Goal: Task Accomplishment & Management: Use online tool/utility

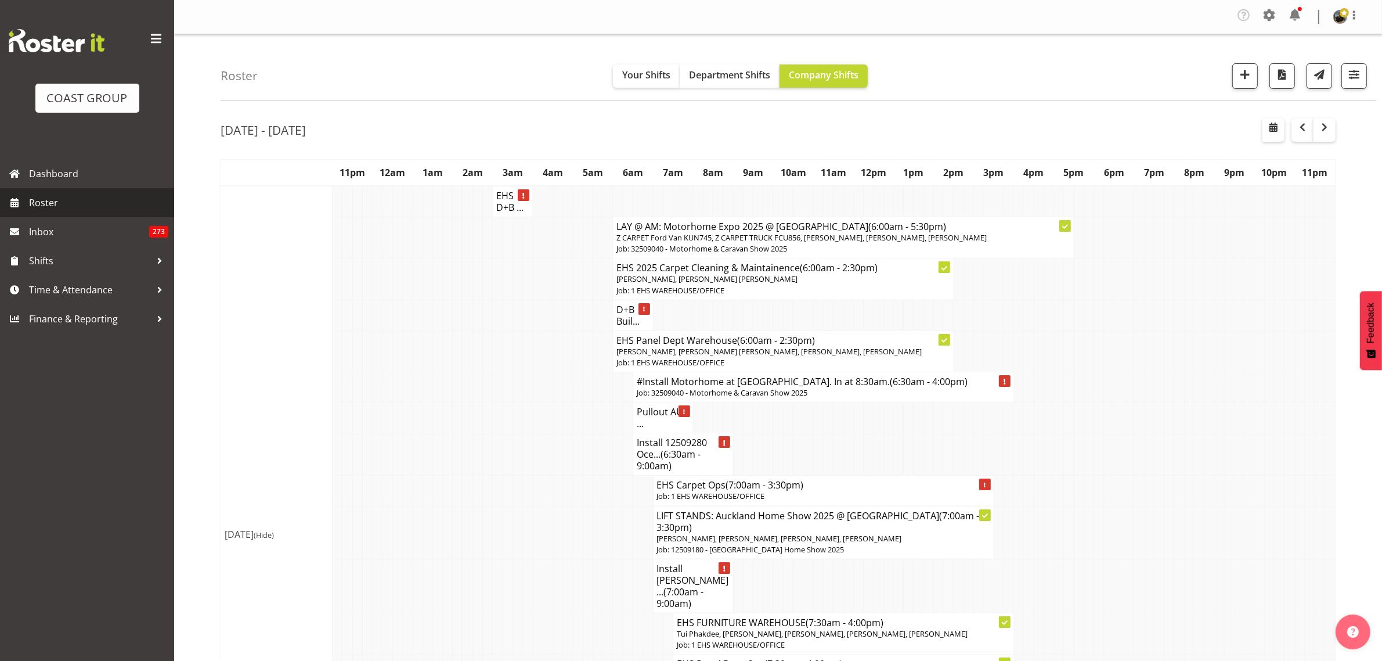
click at [37, 204] on span "Roster" at bounding box center [98, 202] width 139 height 17
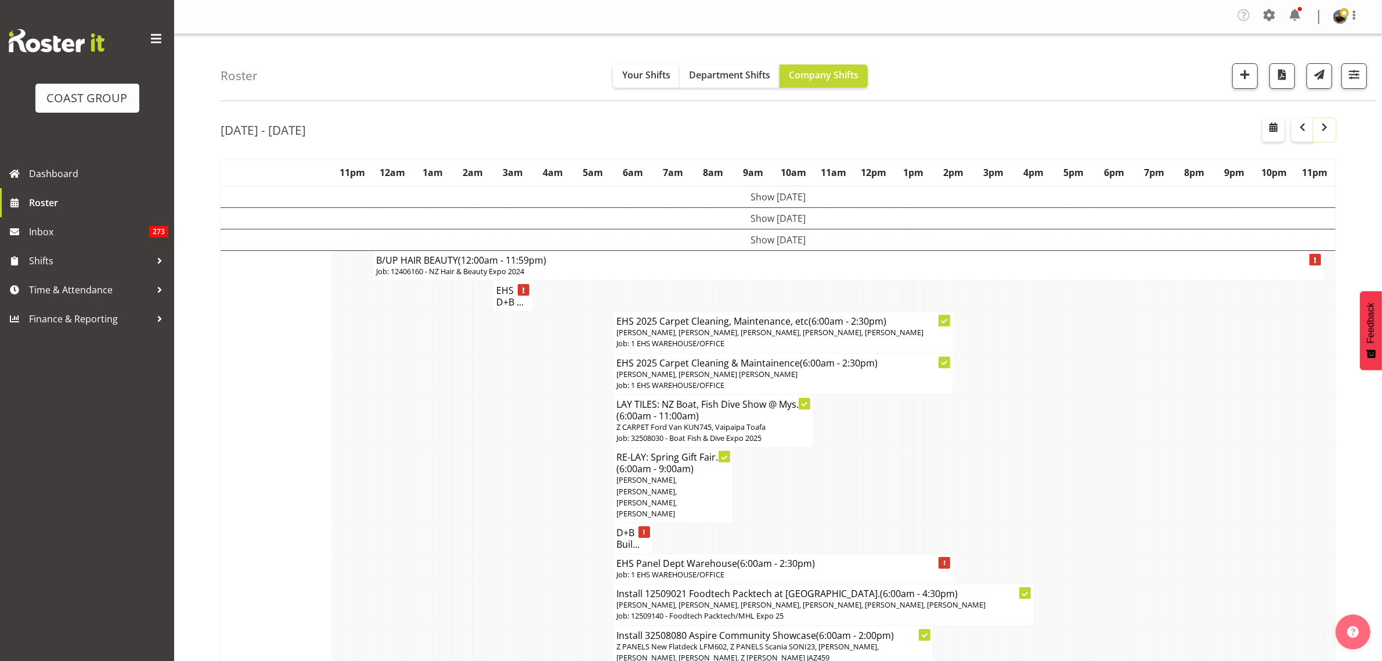
click at [1324, 124] on span "button" at bounding box center [1325, 127] width 14 height 14
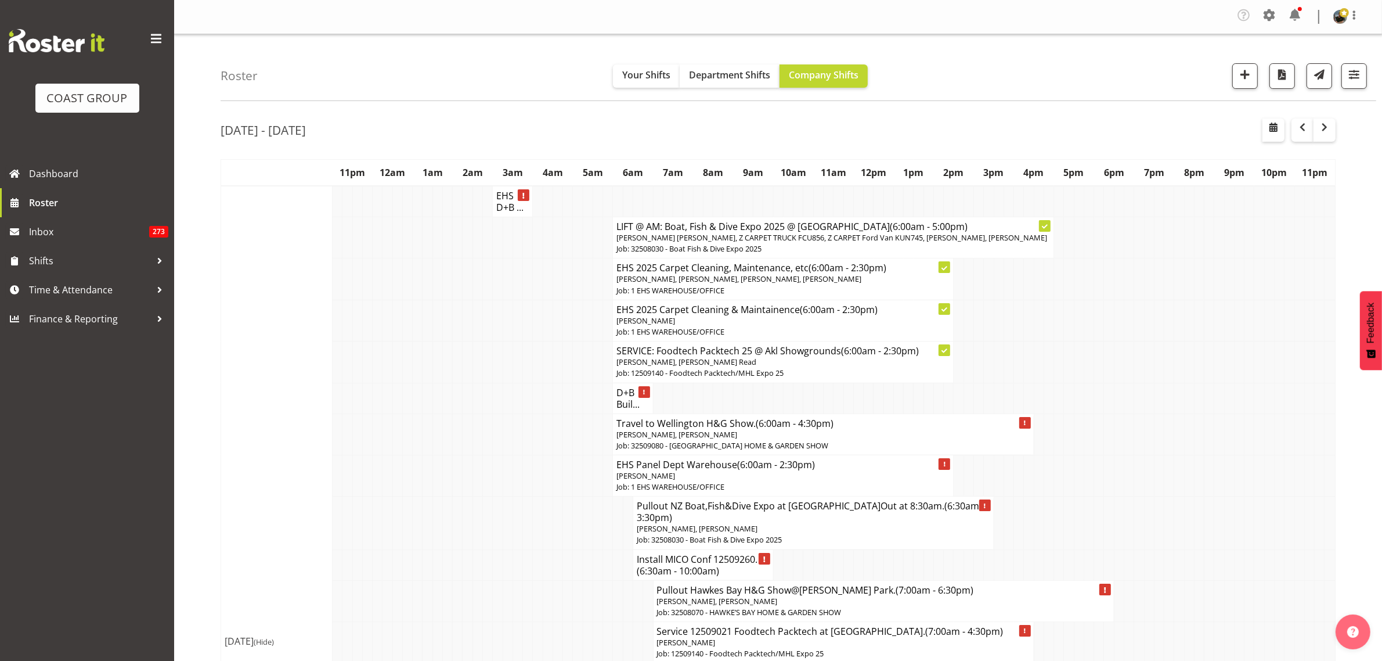
click at [689, 570] on span "(6:30am - 10:00am)" at bounding box center [678, 570] width 82 height 13
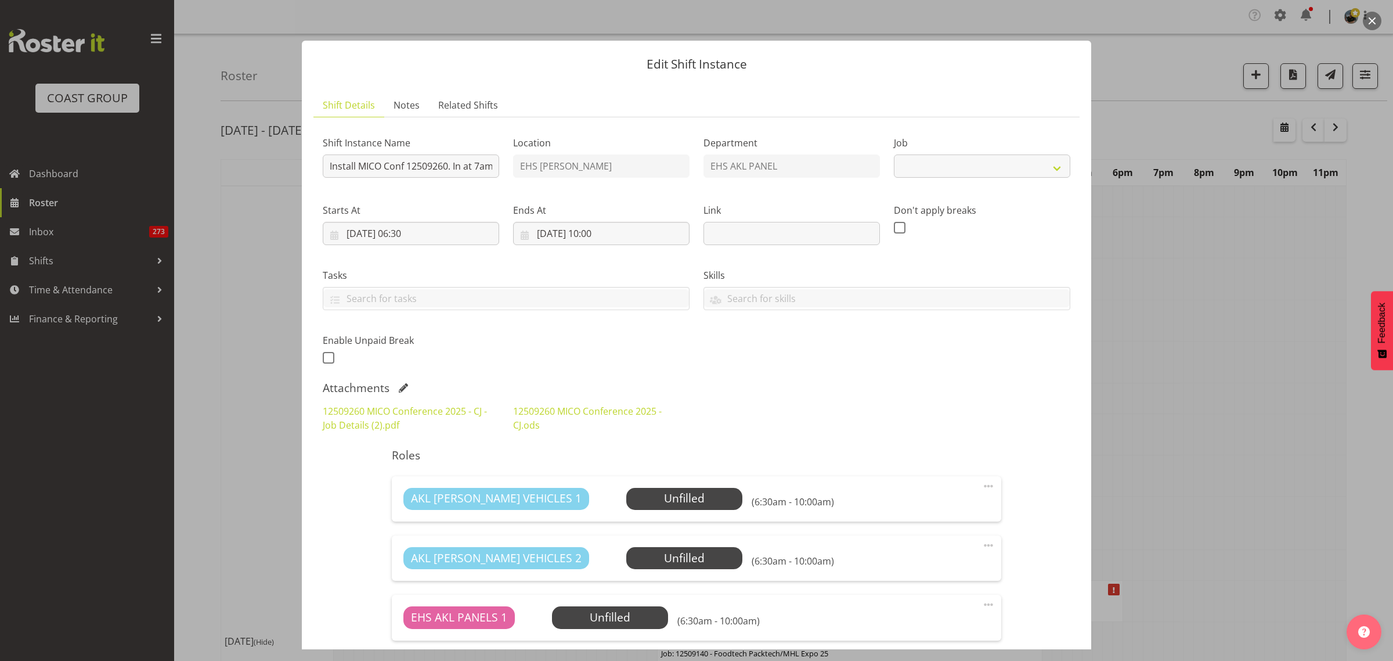
select select "10275"
click at [1372, 26] on button "button" at bounding box center [1372, 21] width 19 height 19
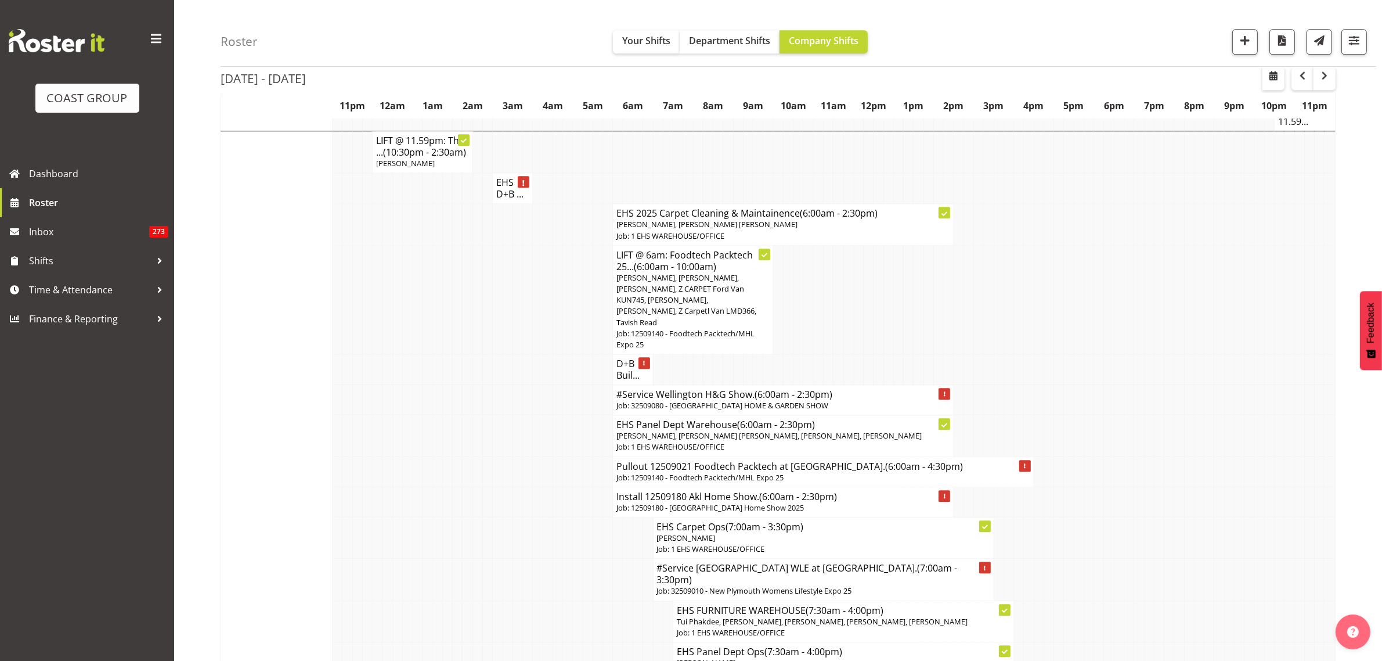
scroll to position [3846, 0]
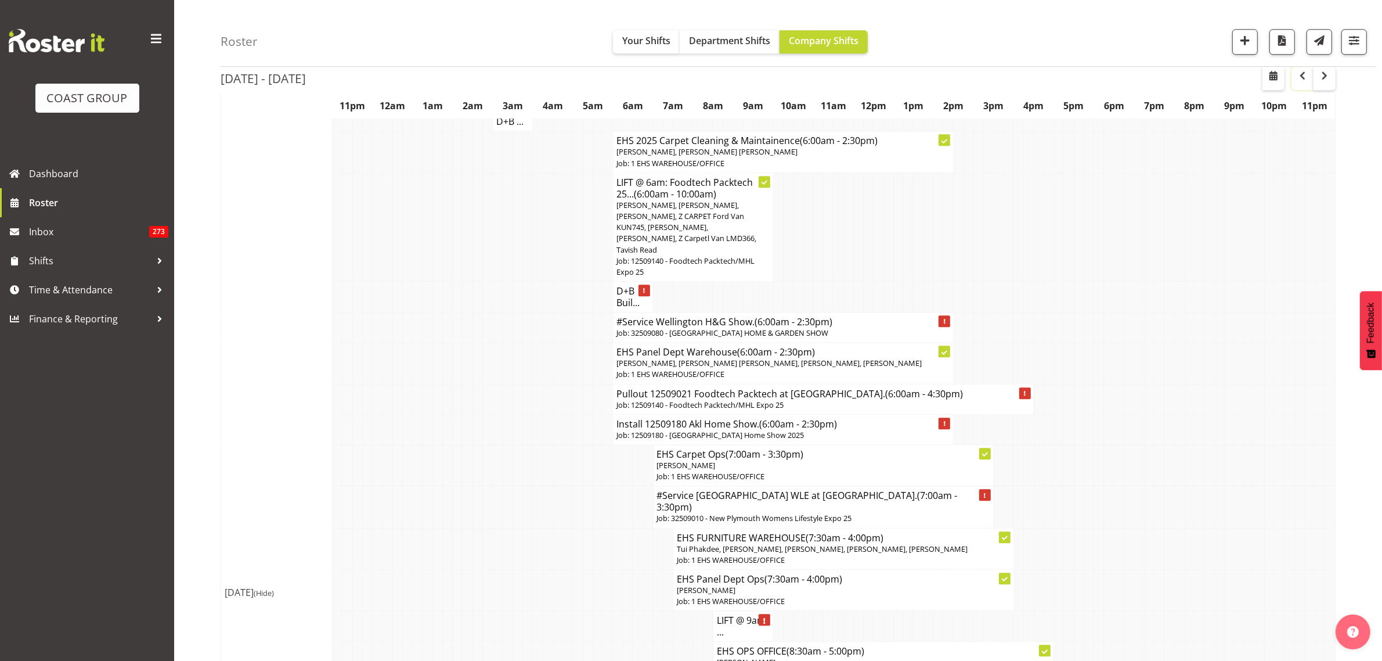
click at [1305, 80] on span "button" at bounding box center [1303, 76] width 14 height 14
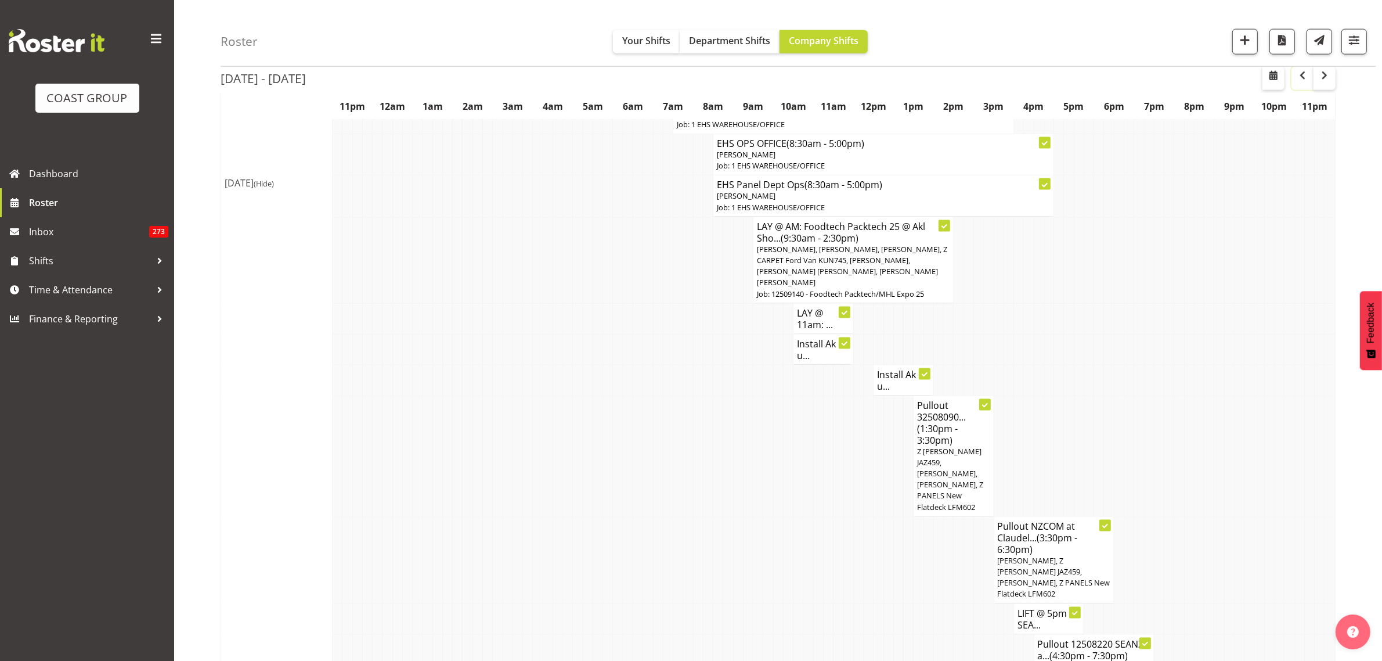
scroll to position [1959, 0]
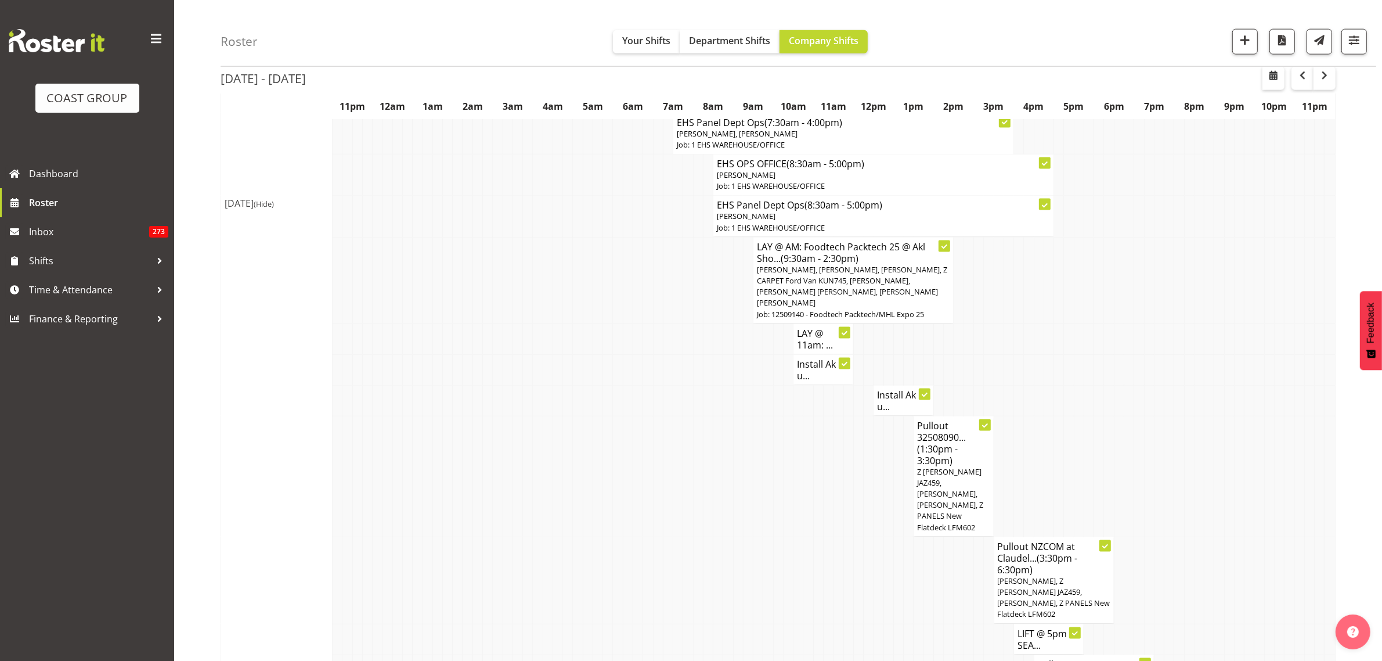
click at [891, 389] on h4 "Install Ak u..." at bounding box center [903, 400] width 53 height 23
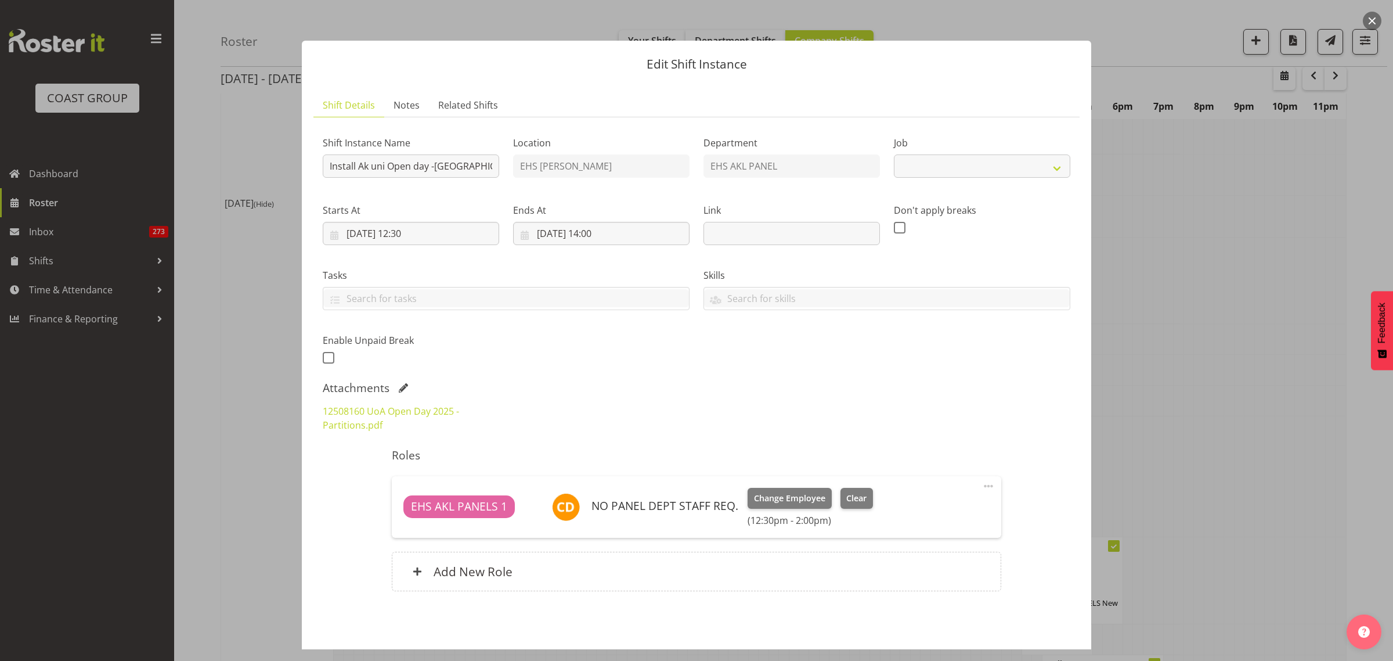
select select "9993"
click at [1374, 18] on button "button" at bounding box center [1372, 21] width 19 height 19
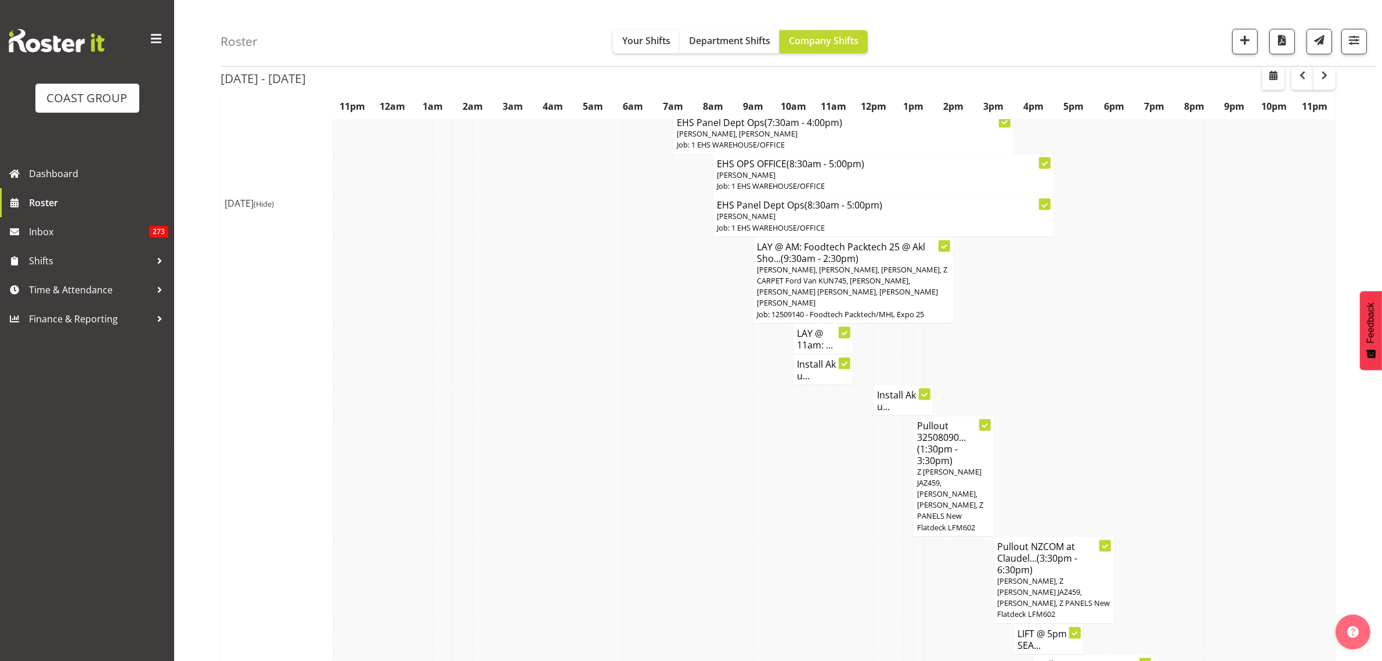
click at [813, 358] on h4 "Install Ak u..." at bounding box center [823, 369] width 53 height 23
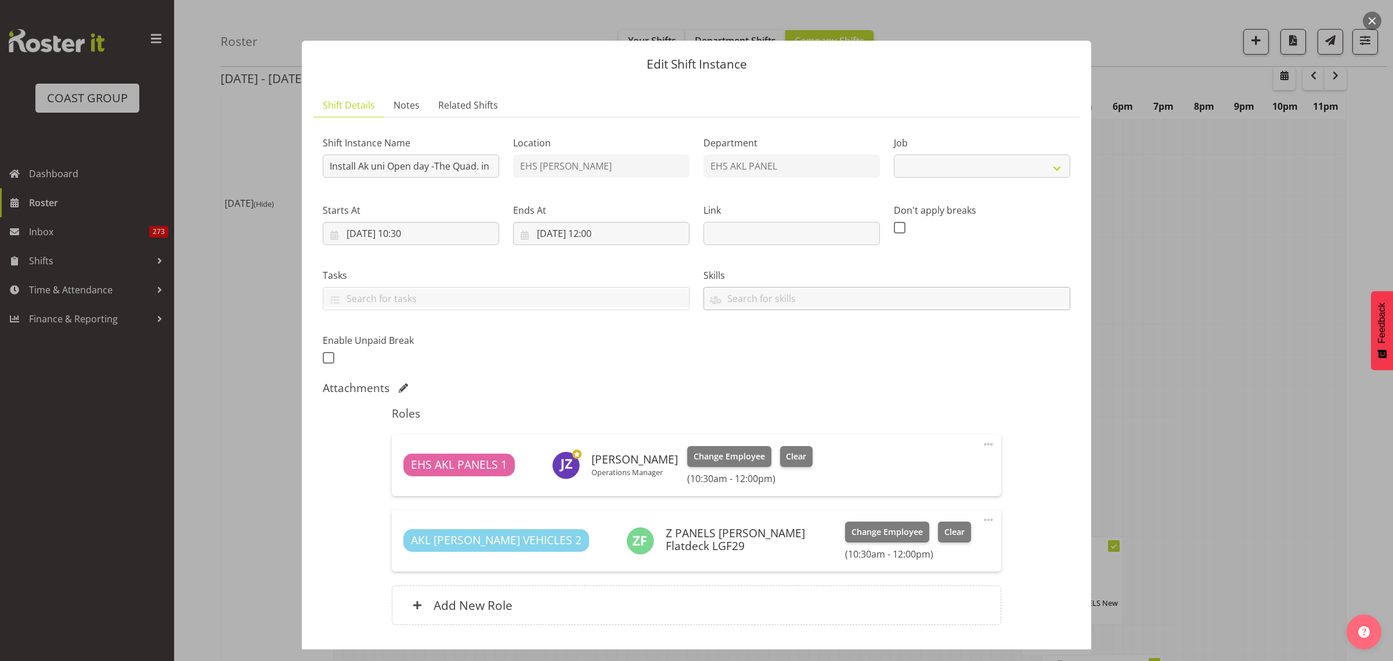
select select "9993"
click at [1374, 21] on button "button" at bounding box center [1372, 21] width 19 height 19
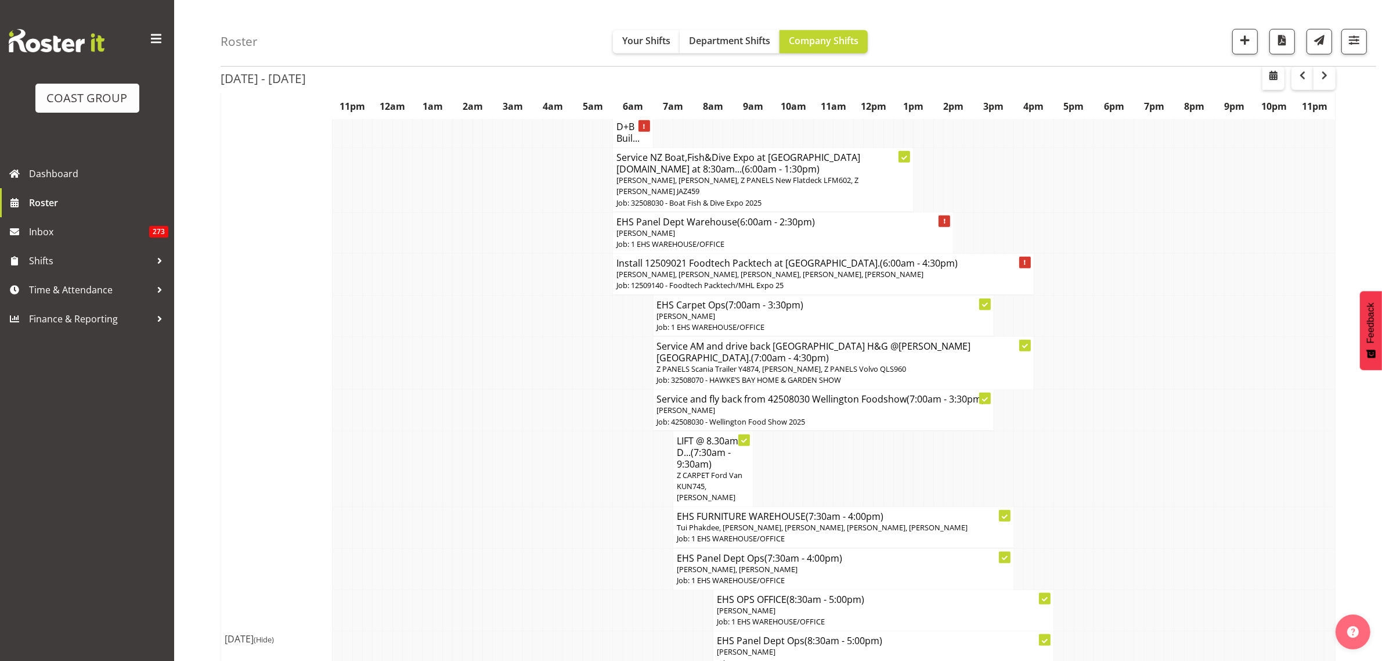
scroll to position [1451, 0]
